Goal: Task Accomplishment & Management: Use online tool/utility

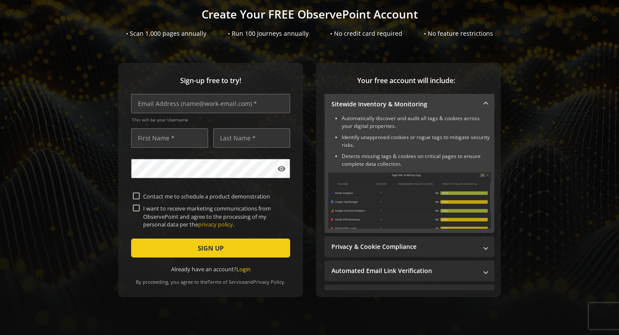
scroll to position [62, 0]
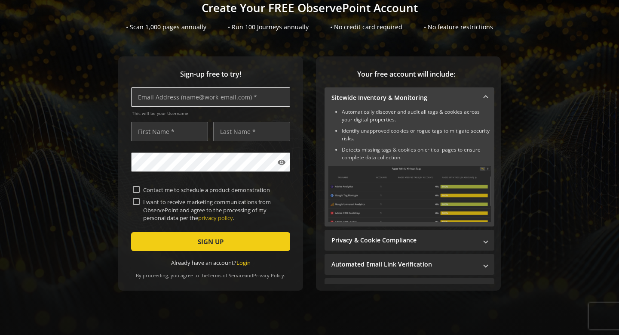
click at [212, 92] on input "text" at bounding box center [210, 96] width 159 height 19
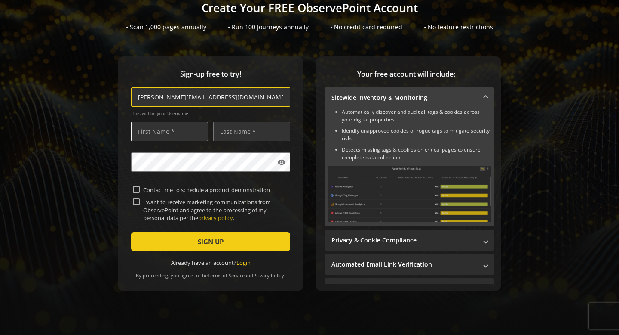
type input "[PERSON_NAME][EMAIL_ADDRESS][DOMAIN_NAME]"
click at [185, 128] on input "text" at bounding box center [169, 131] width 77 height 19
type input "[PERSON_NAME]"
click at [140, 202] on label "I want to receive marketing communications from ObservePoint and agree to the p…" at bounding box center [214, 210] width 149 height 24
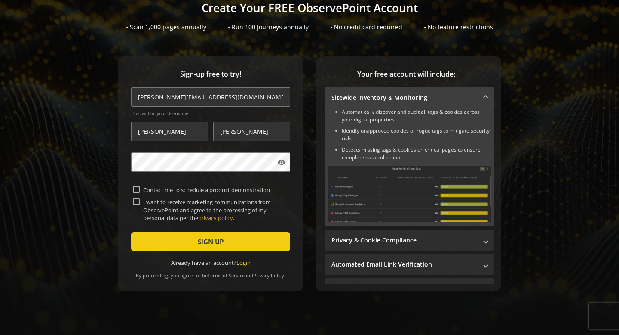
click at [139, 202] on input "I want to receive marketing communications from ObservePoint and agree to the p…" at bounding box center [136, 201] width 7 height 7
click at [135, 199] on input "I want to receive marketing communications from ObservePoint and agree to the p…" at bounding box center [136, 201] width 7 height 7
checkbox input "false"
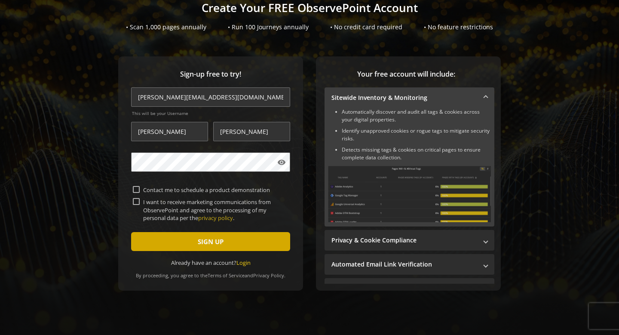
click at [148, 239] on span "submit" at bounding box center [210, 241] width 159 height 21
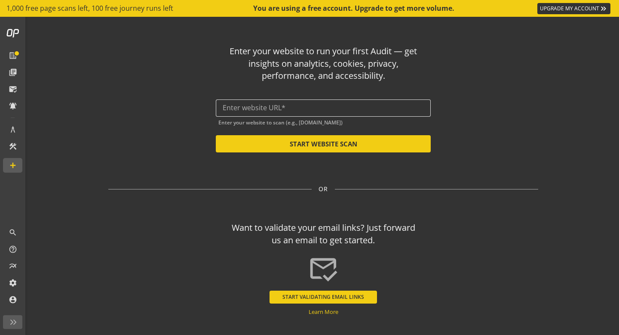
click at [329, 114] on div at bounding box center [323, 107] width 201 height 17
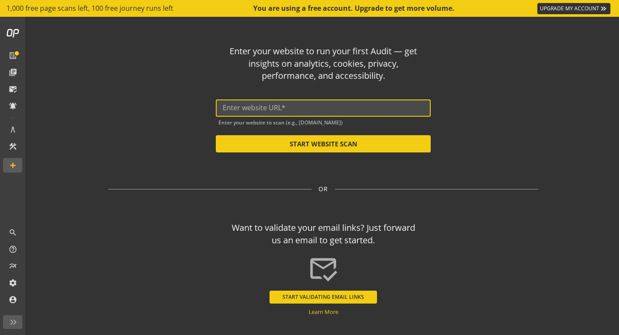
click at [331, 108] on input "text" at bounding box center [323, 108] width 201 height 8
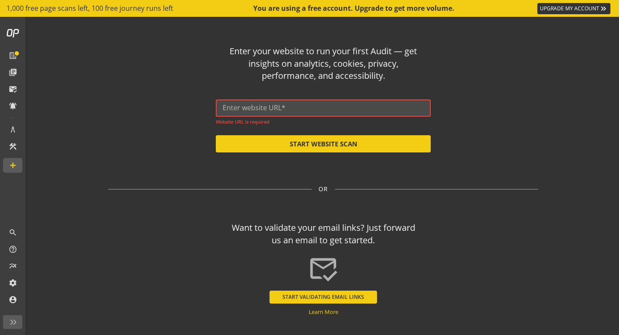
click at [262, 106] on input "text" at bounding box center [323, 108] width 201 height 8
paste input "[URL][DOMAIN_NAME]"
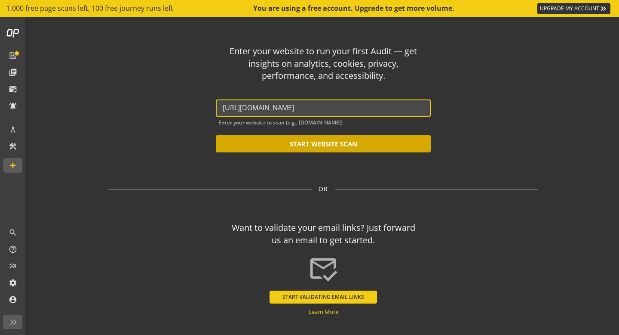
type input "[URL][DOMAIN_NAME]"
click at [270, 148] on button "START WEBSITE SCAN" at bounding box center [323, 143] width 215 height 17
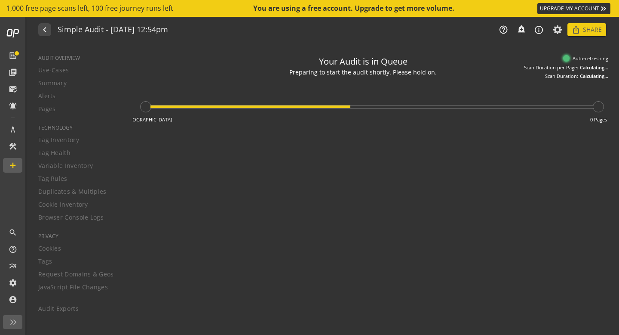
type textarea "Notes can include: -a description of what this audit is validating -changes in …"
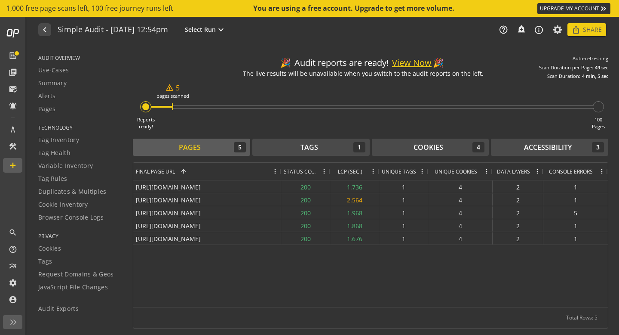
click at [403, 63] on button "View Now" at bounding box center [412, 63] width 40 height 12
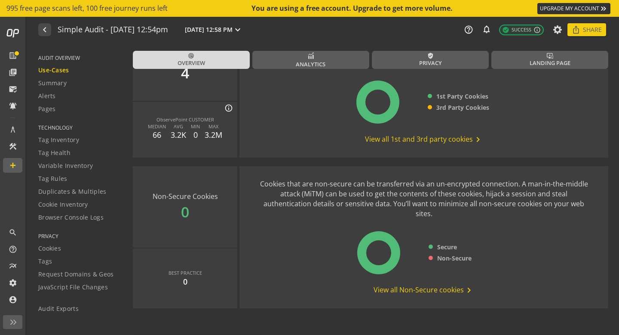
scroll to position [1149, 0]
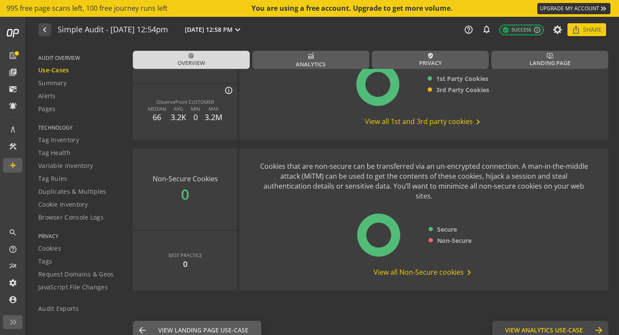
click at [520, 326] on span "View Analytics Use-Case" at bounding box center [544, 330] width 78 height 9
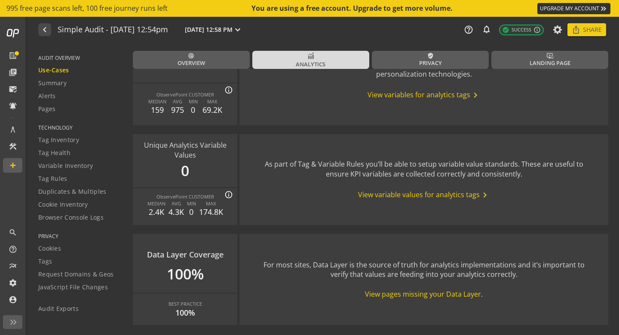
scroll to position [1058, 0]
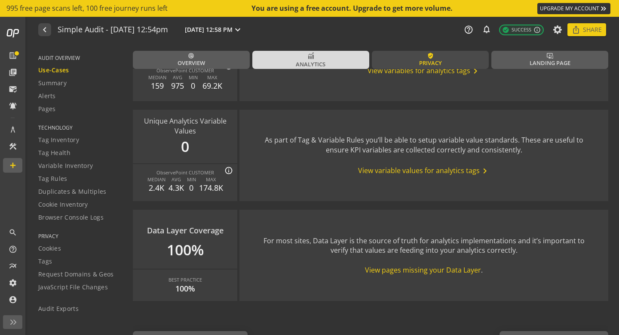
click at [459, 67] on link "verified_user Privacy" at bounding box center [430, 60] width 117 height 18
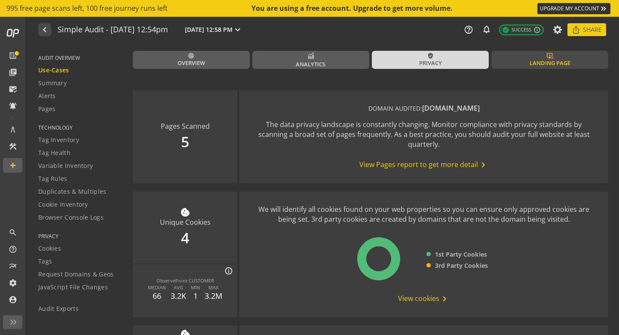
click at [532, 58] on link "important_devices Landing Page" at bounding box center [550, 60] width 117 height 18
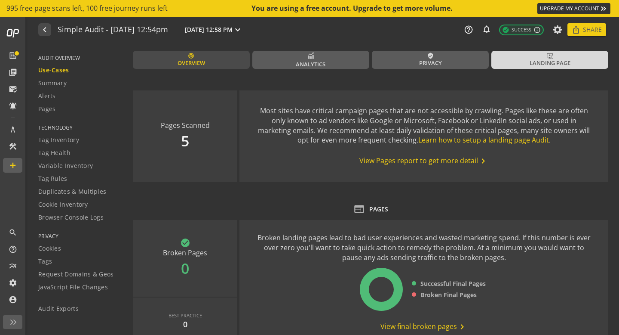
click at [187, 58] on link "radar Overview" at bounding box center [191, 60] width 117 height 18
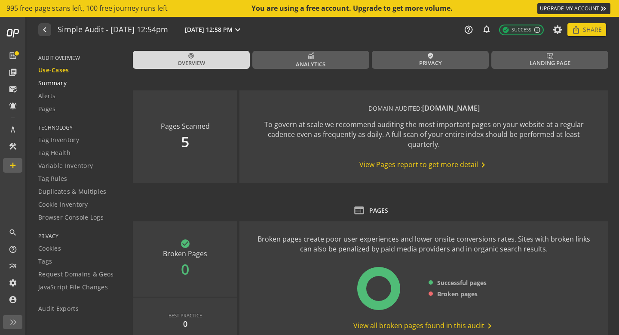
click at [65, 86] on span "Summary" at bounding box center [52, 83] width 28 height 9
